Goal: Use online tool/utility

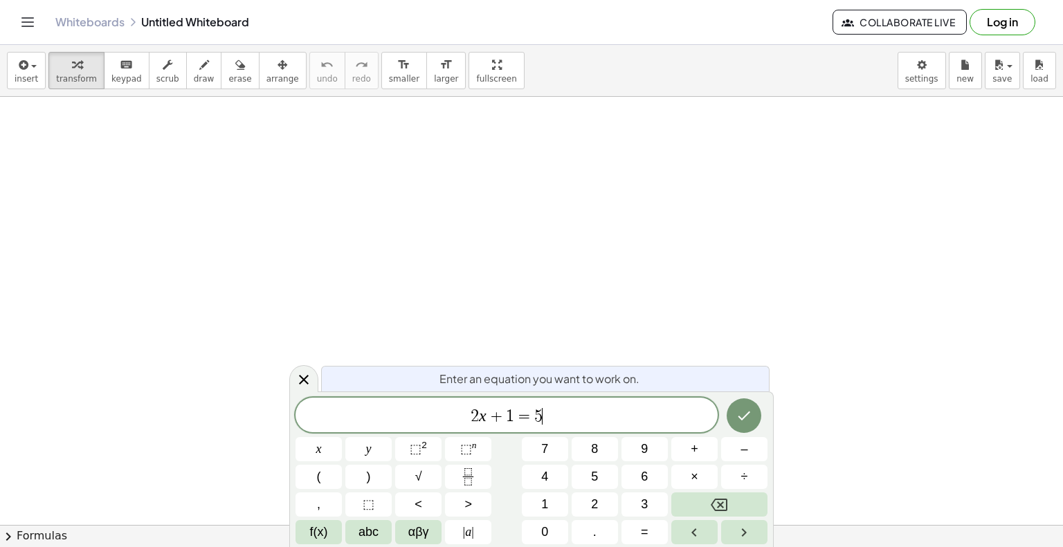
click at [546, 409] on span "2 x + 1 = 5 ​" at bounding box center [506, 416] width 422 height 19
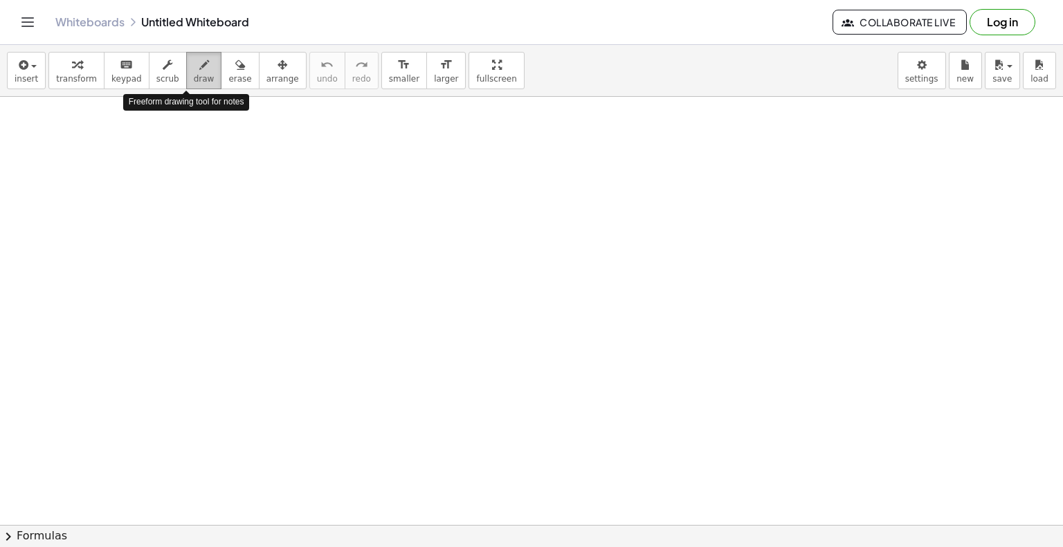
click at [194, 77] on span "draw" at bounding box center [204, 79] width 21 height 10
drag, startPoint x: 233, startPoint y: 170, endPoint x: 279, endPoint y: 190, distance: 50.5
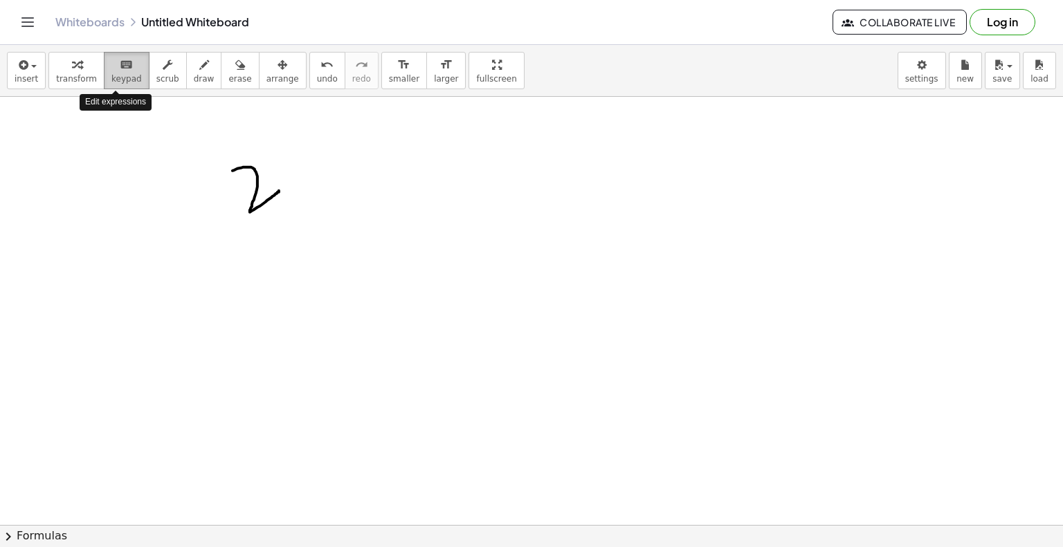
click at [111, 76] on span "keypad" at bounding box center [126, 79] width 30 height 10
click at [120, 62] on icon "keyboard" at bounding box center [126, 65] width 13 height 17
